Goal: Transaction & Acquisition: Purchase product/service

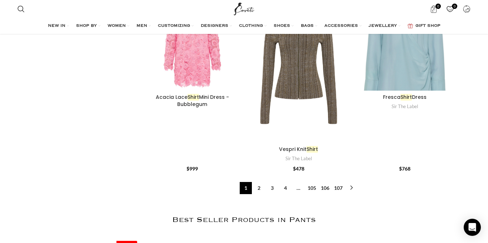
scroll to position [876, 0]
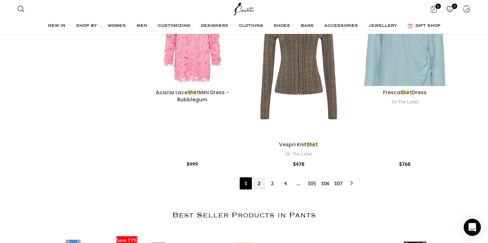
click at [259, 188] on link "2" at bounding box center [259, 183] width 12 height 12
